Goal: Task Accomplishment & Management: Use online tool/utility

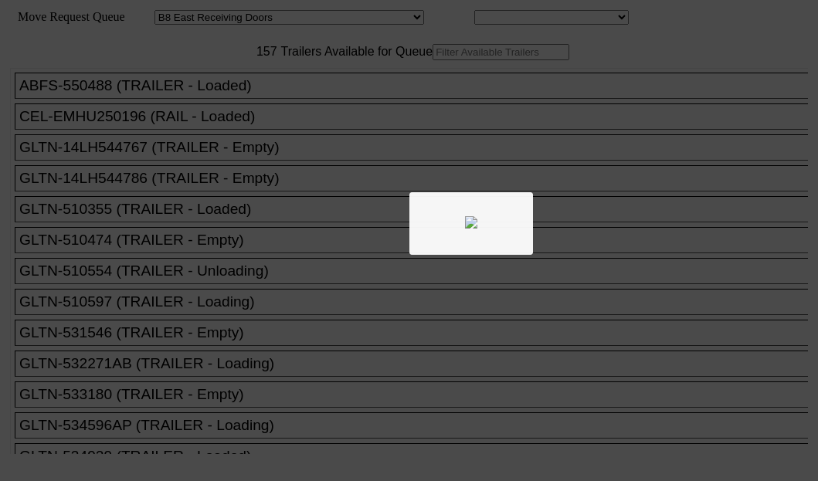
select select "536"
click at [239, 103] on div at bounding box center [409, 240] width 818 height 481
click at [206, 98] on div at bounding box center [409, 240] width 818 height 481
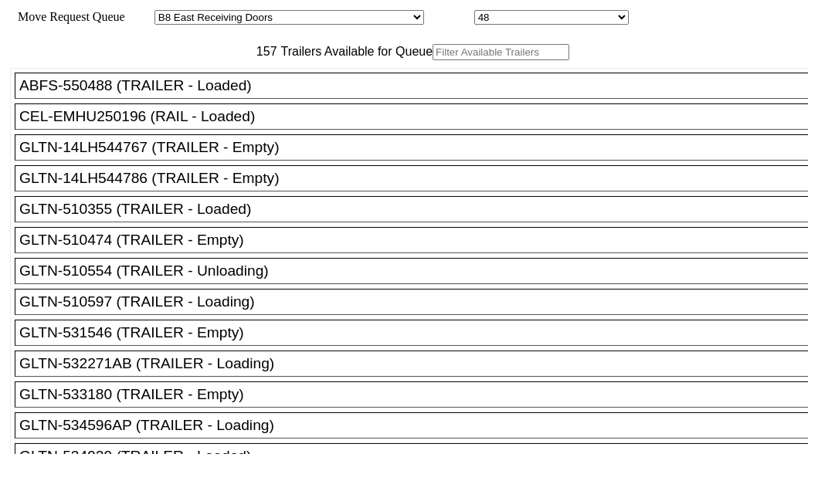
click at [432, 60] on input "text" at bounding box center [500, 52] width 137 height 16
paste input "ECMU8113382"
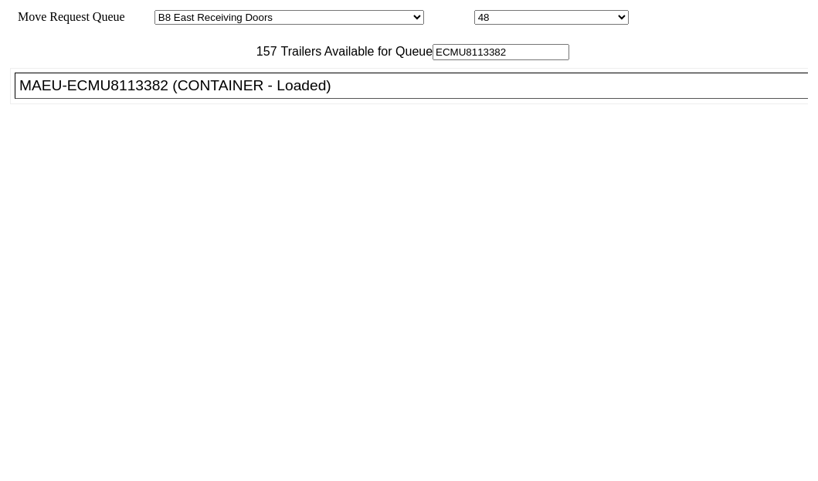
type input "ECMU8113382"
click at [116, 94] on div "MAEU-ECMU8113382 (CONTAINER - Loaded)" at bounding box center [418, 85] width 798 height 17
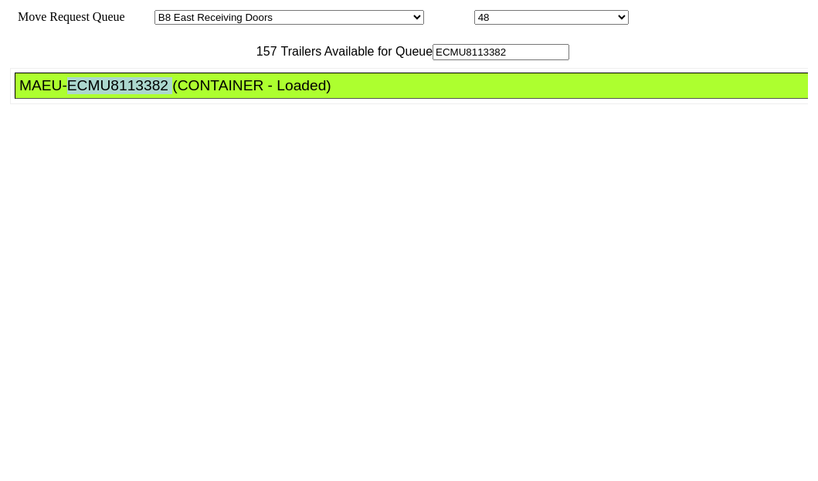
click at [115, 94] on div "MAEU-ECMU8113382 (CONTAINER - Loaded)" at bounding box center [418, 85] width 798 height 17
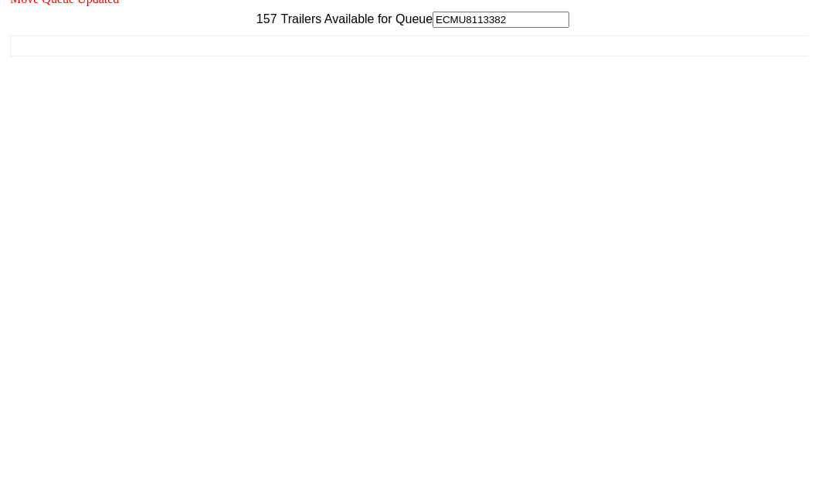
scroll to position [62, 0]
